Goal: Navigation & Orientation: Find specific page/section

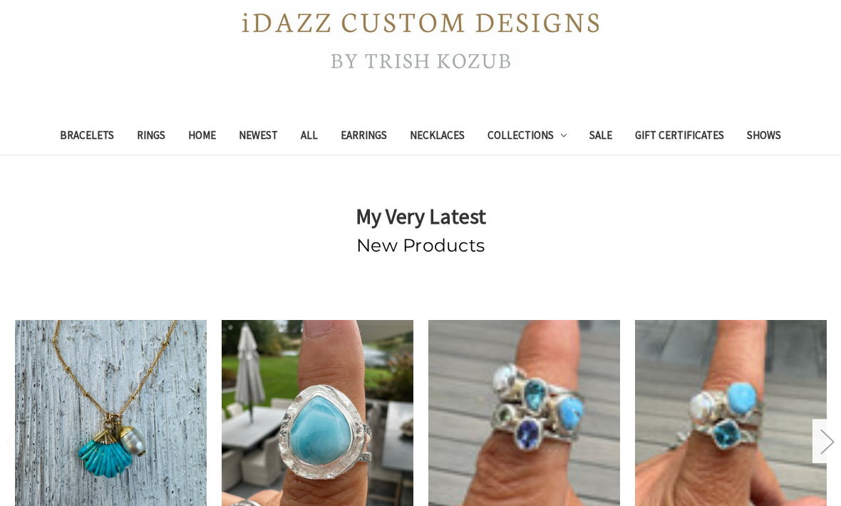
scroll to position [284, 0]
click at [79, 138] on link "Bracelets" at bounding box center [86, 137] width 77 height 35
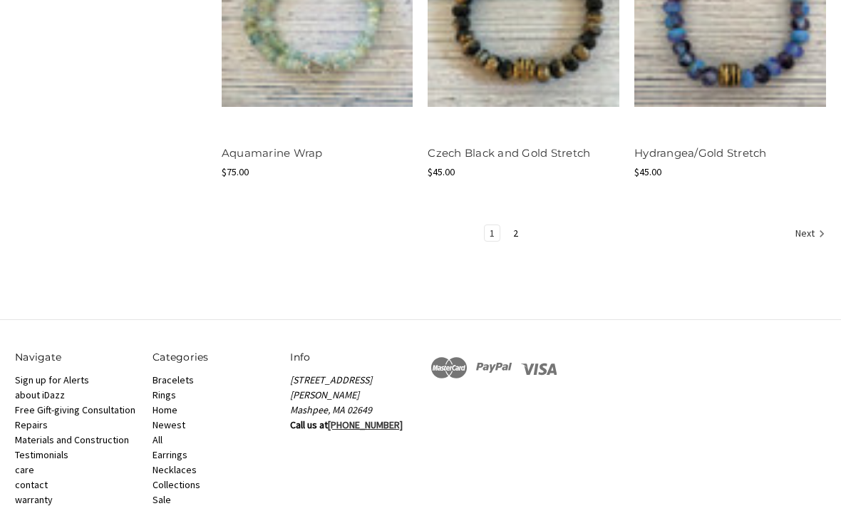
scroll to position [1785, 0]
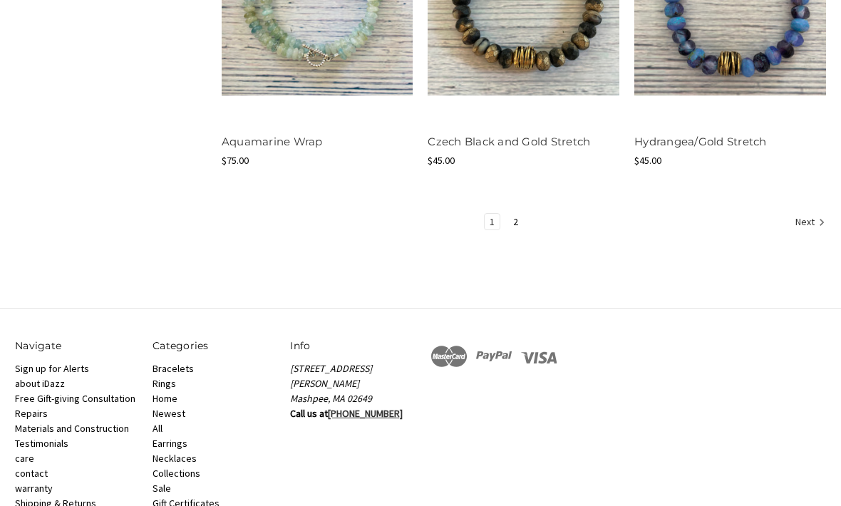
click at [815, 216] on icon "Next" at bounding box center [822, 223] width 14 height 14
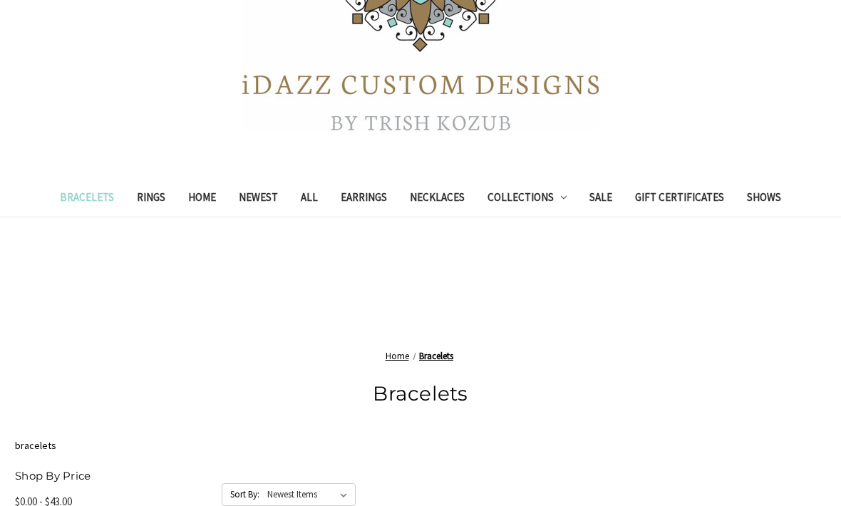
scroll to position [207, 0]
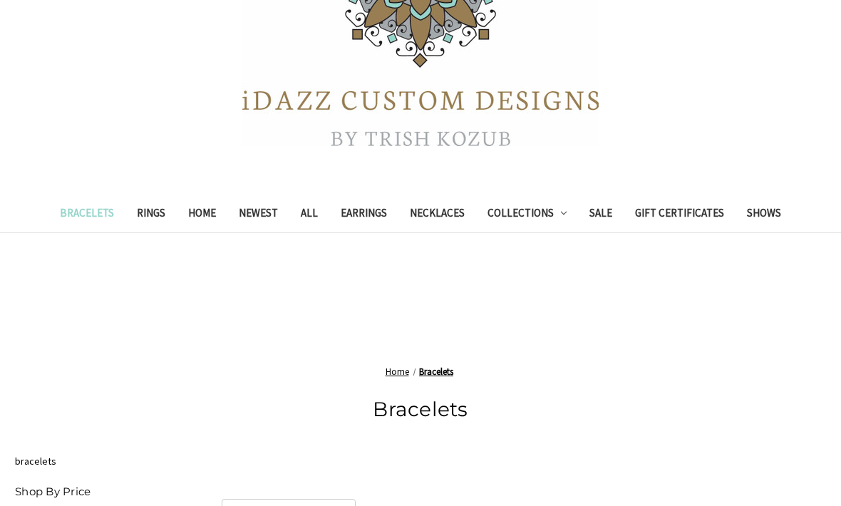
click at [257, 213] on link "Newest" at bounding box center [258, 214] width 62 height 35
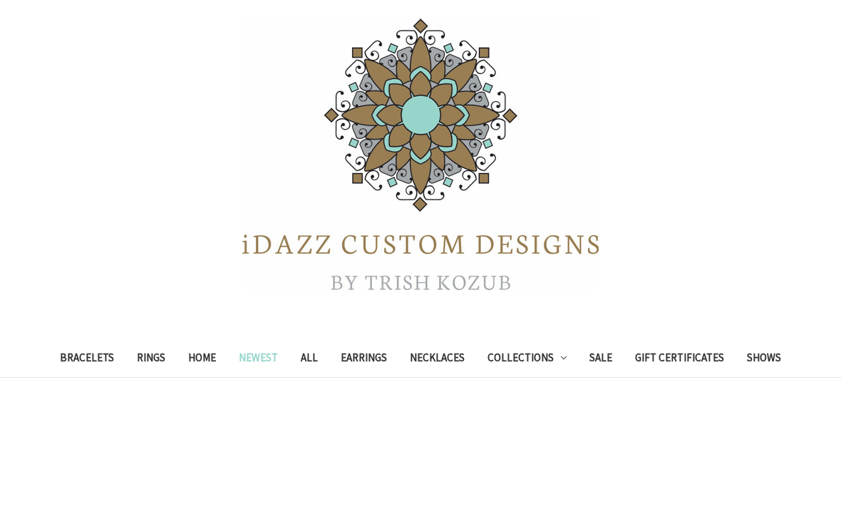
scroll to position [236, 0]
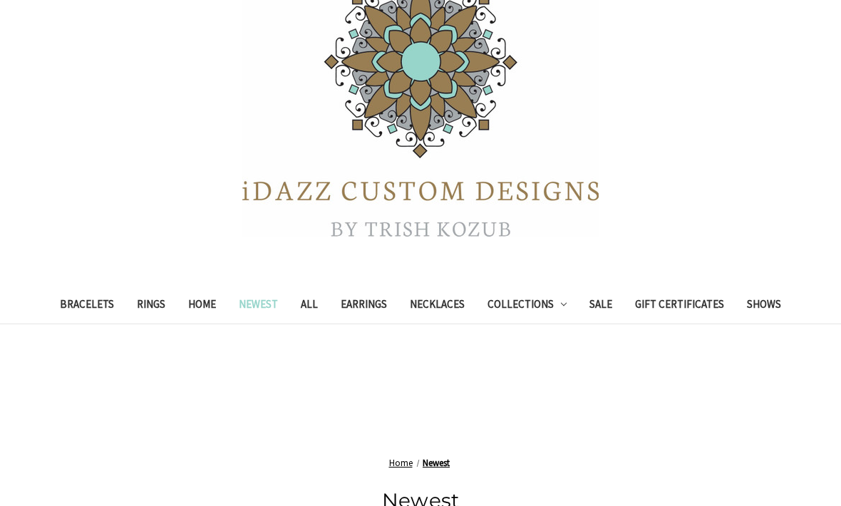
click at [536, 309] on link "Collections" at bounding box center [527, 306] width 103 height 35
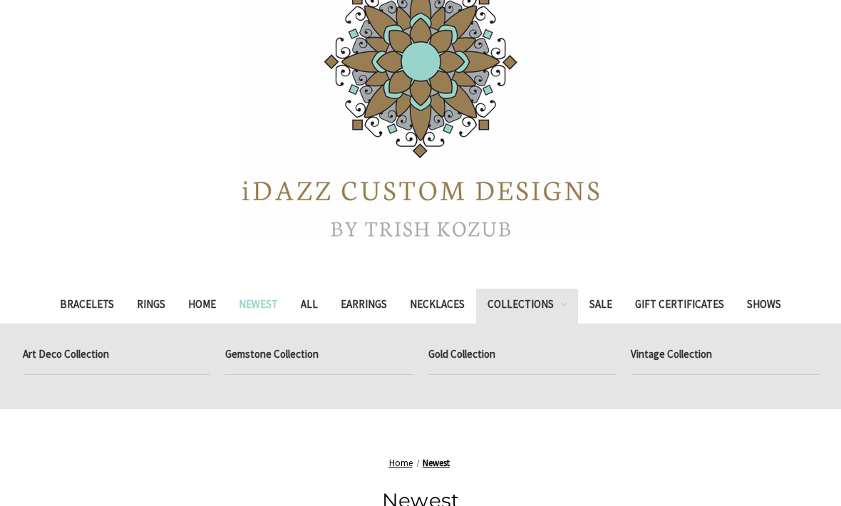
click at [463, 346] on link "Gold Collection" at bounding box center [522, 357] width 188 height 36
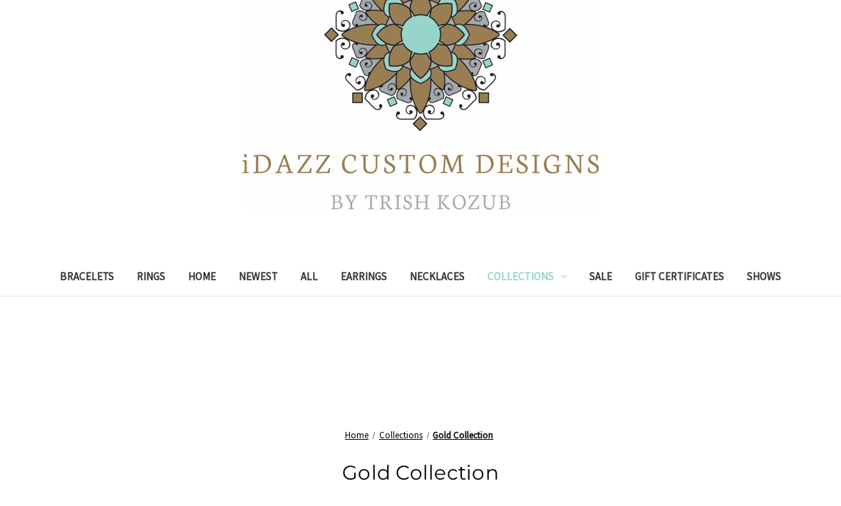
scroll to position [133, 0]
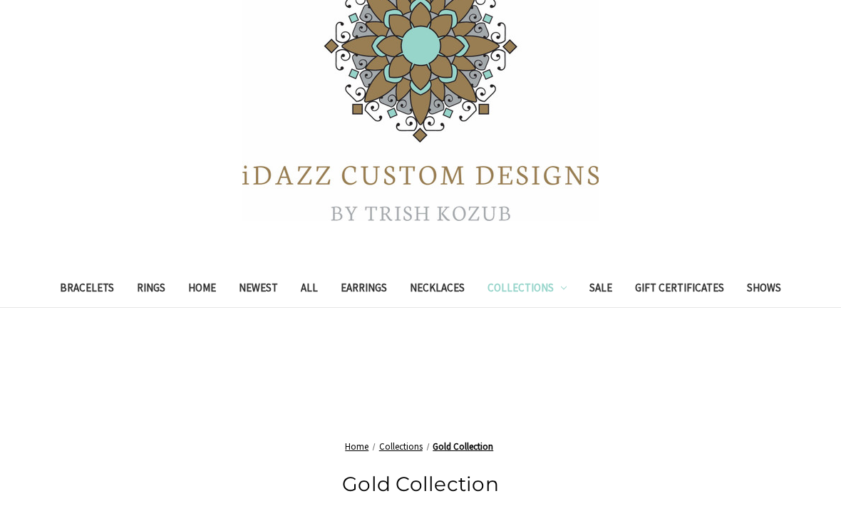
click at [431, 294] on link "Necklaces" at bounding box center [437, 289] width 78 height 35
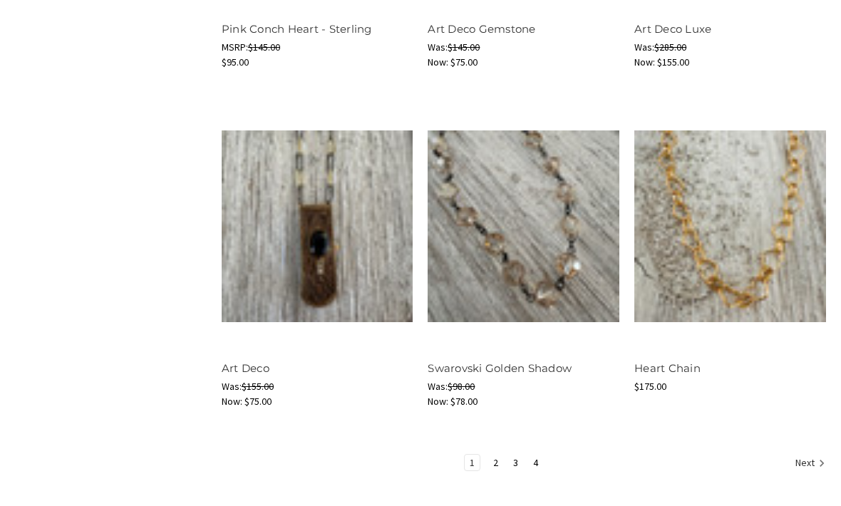
scroll to position [1788, 0]
